Goal: Find specific page/section

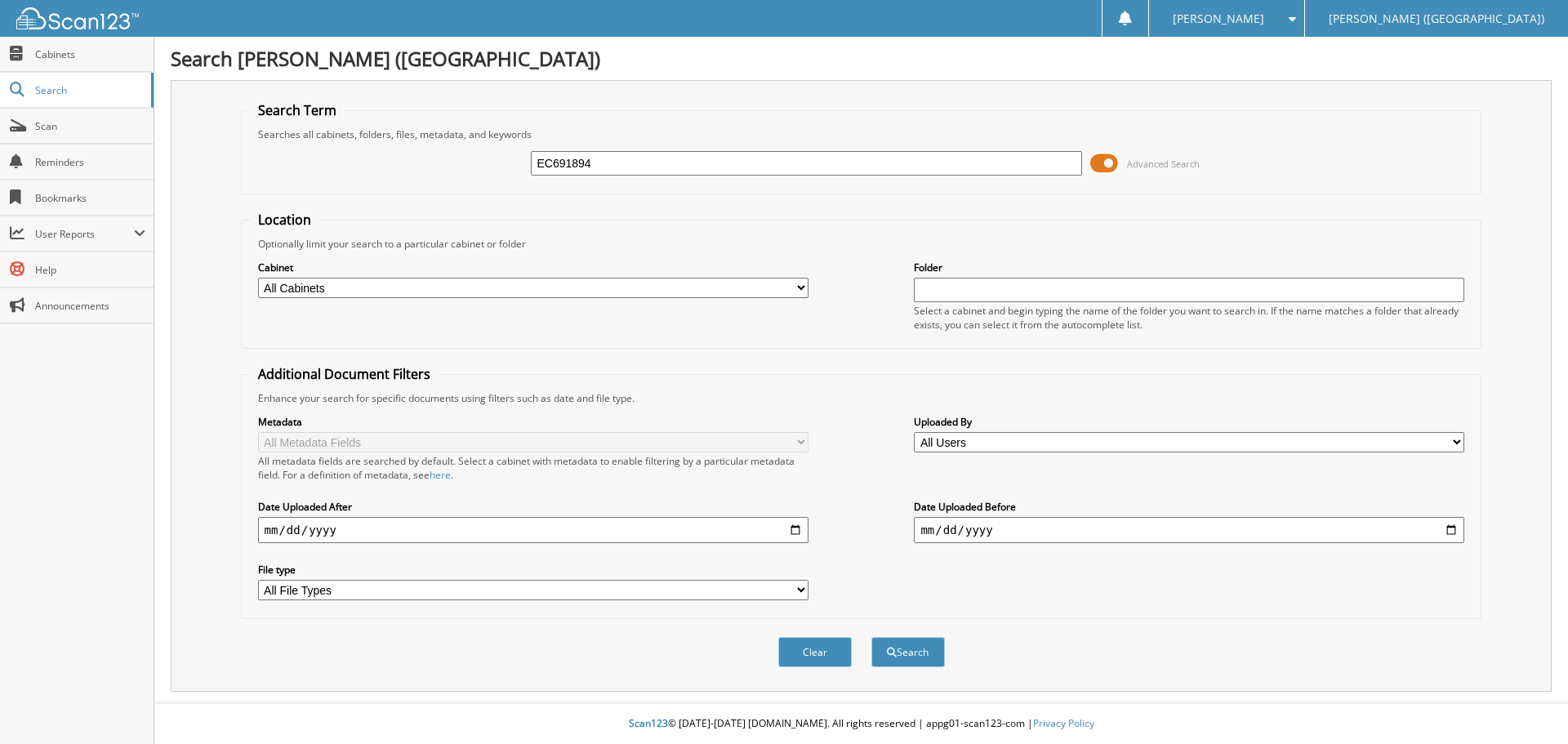
type input "EC691894"
click at [871, 637] on button "Search" at bounding box center [908, 652] width 73 height 31
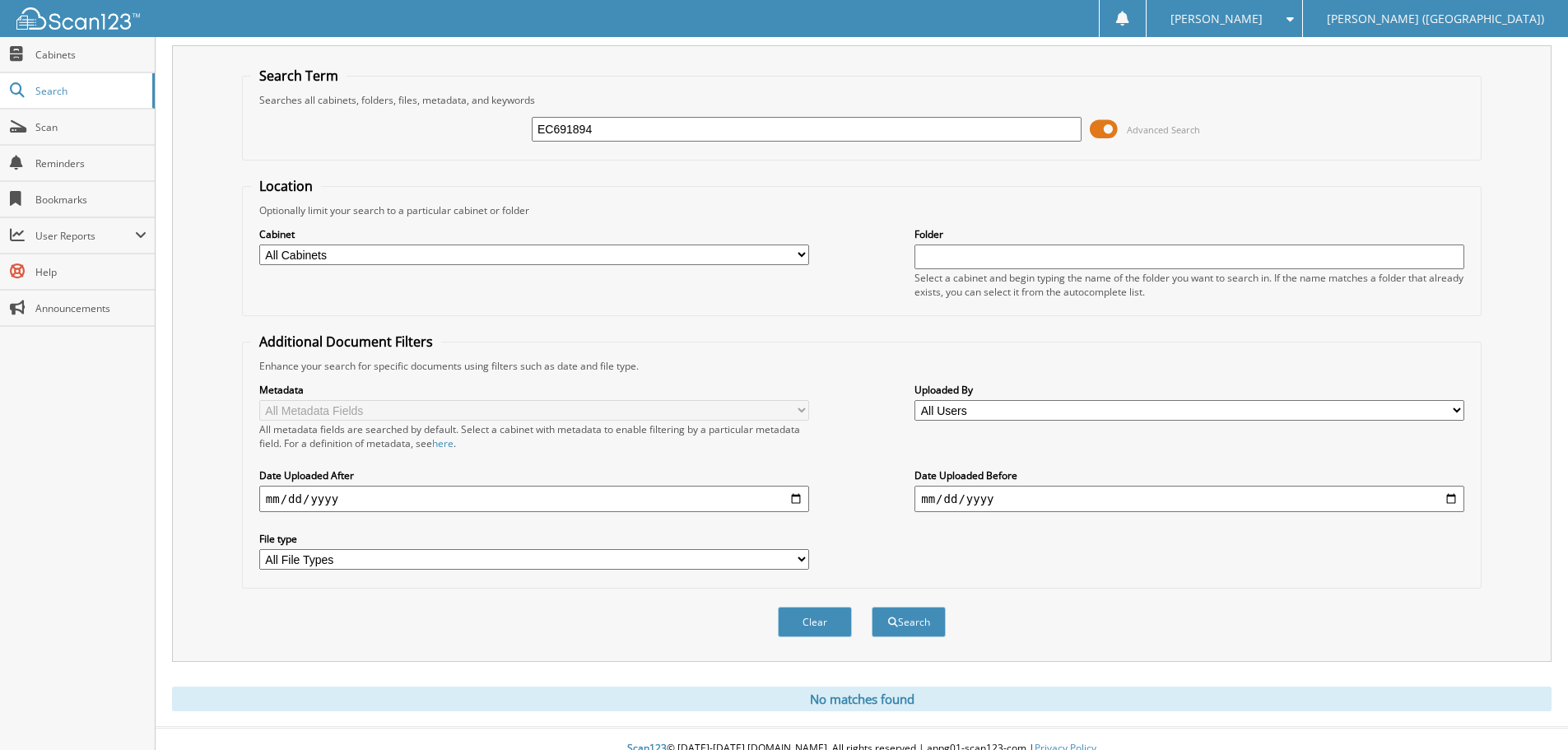
scroll to position [55, 0]
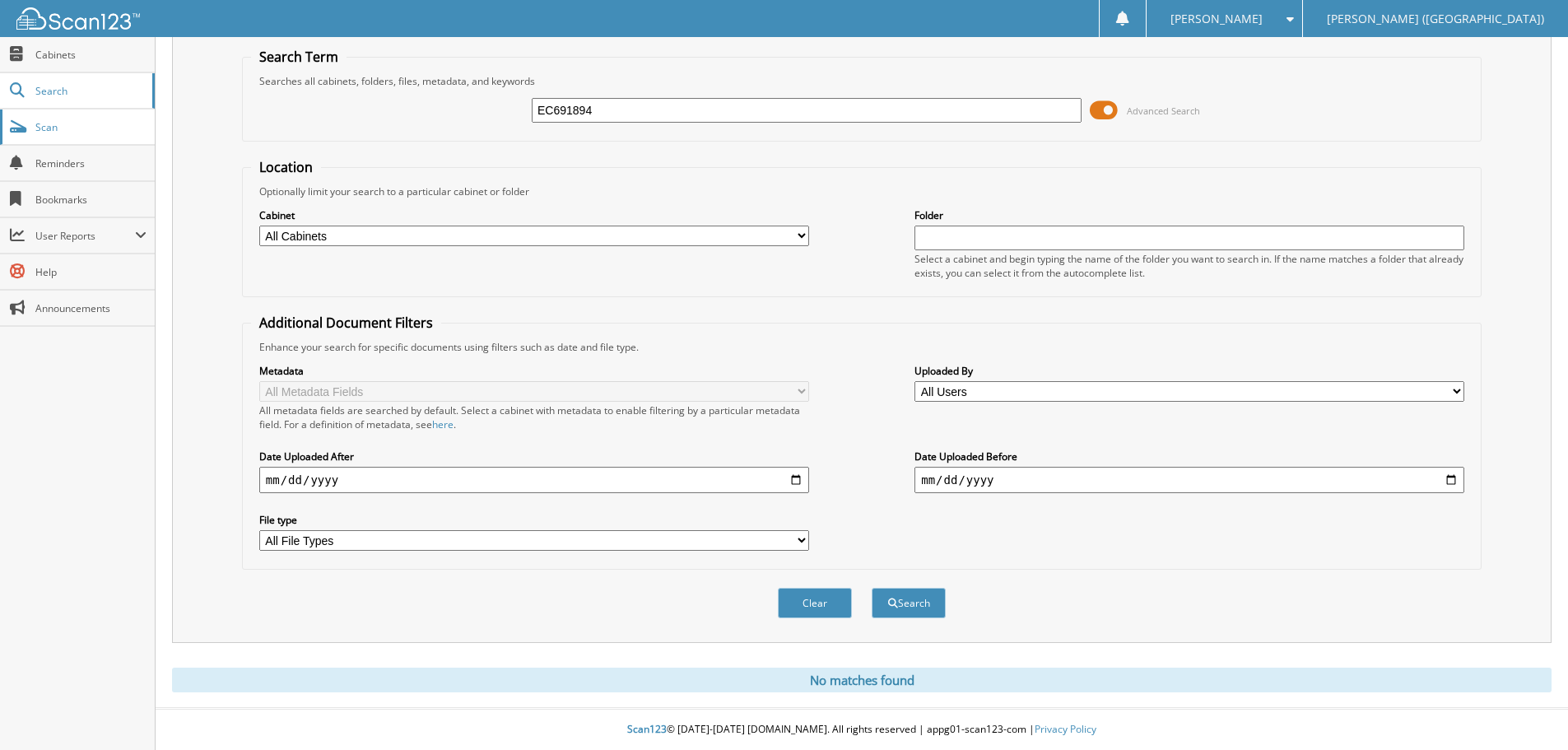
click at [101, 140] on link "Scan" at bounding box center [77, 127] width 154 height 36
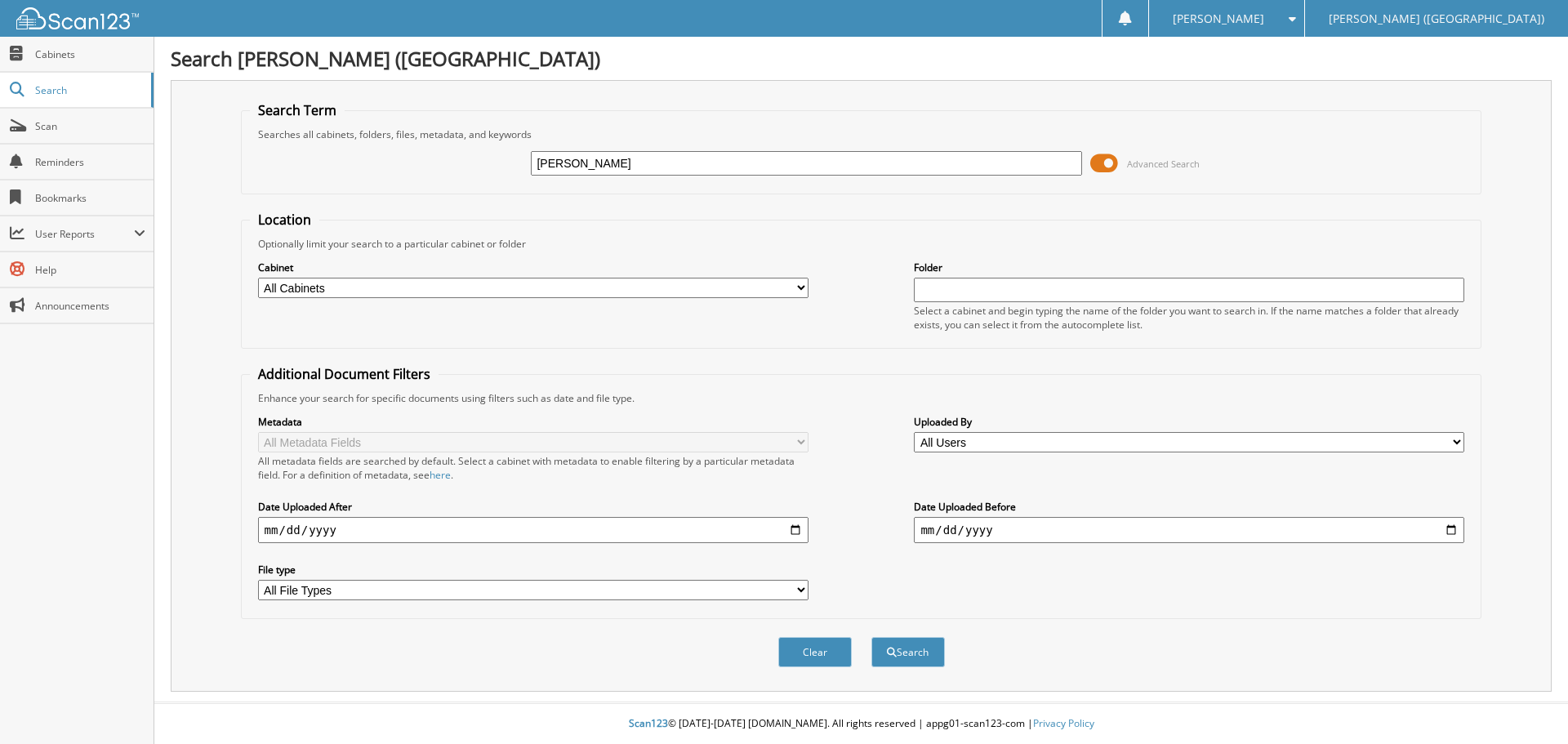
type input "[PERSON_NAME]"
click at [871, 637] on button "Search" at bounding box center [908, 652] width 73 height 31
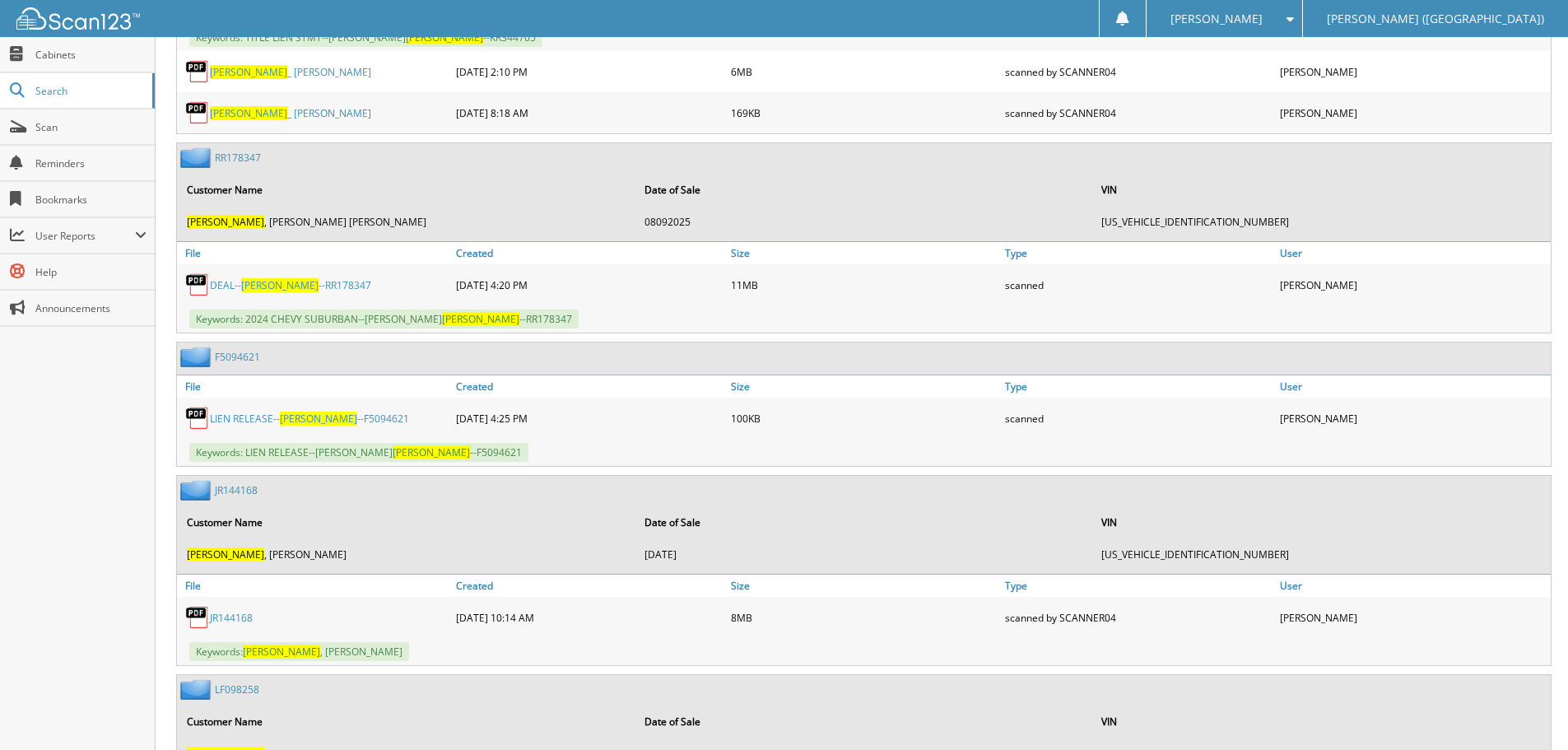
scroll to position [1647, 0]
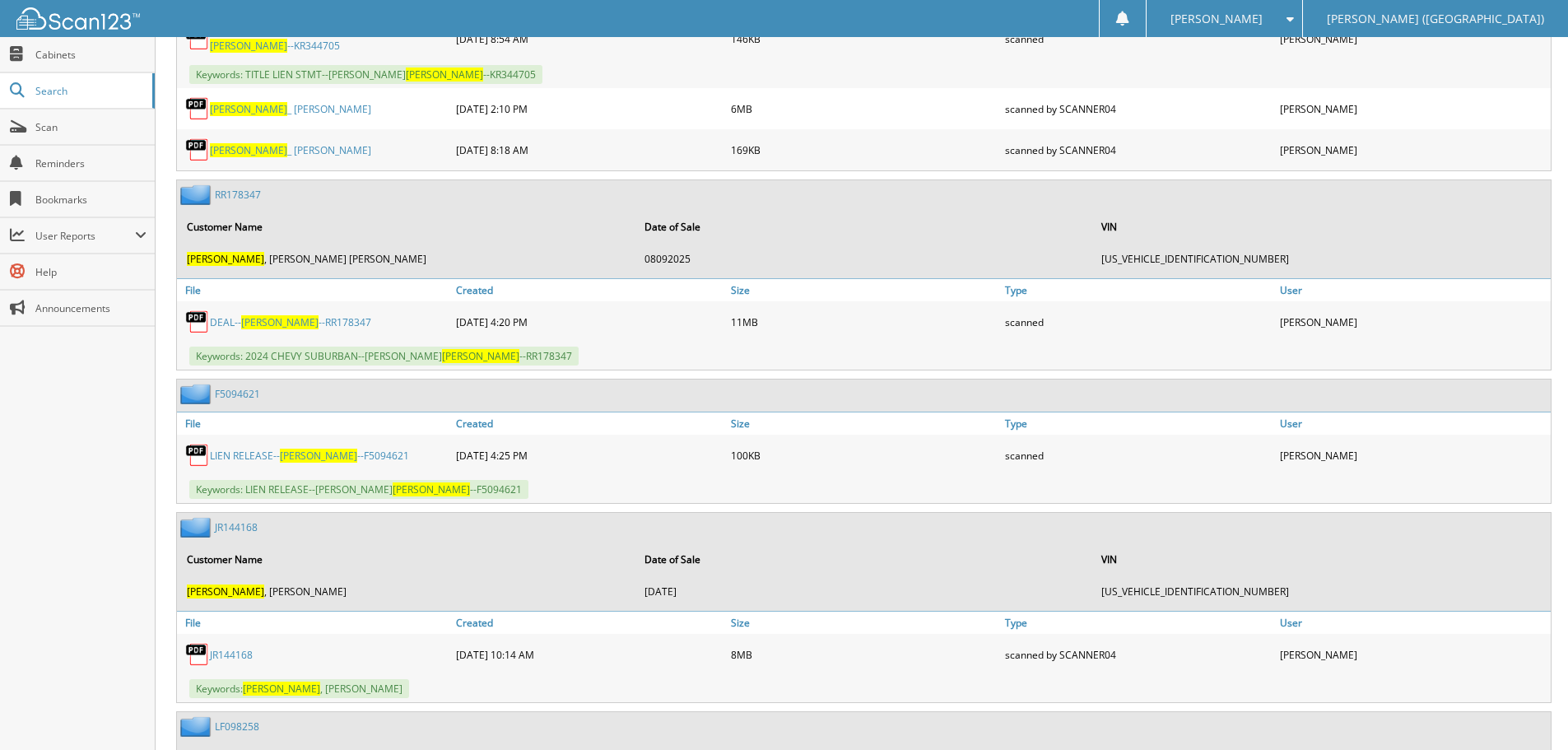
click at [223, 187] on link "RR178347" at bounding box center [238, 194] width 46 height 14
